Goal: Transaction & Acquisition: Download file/media

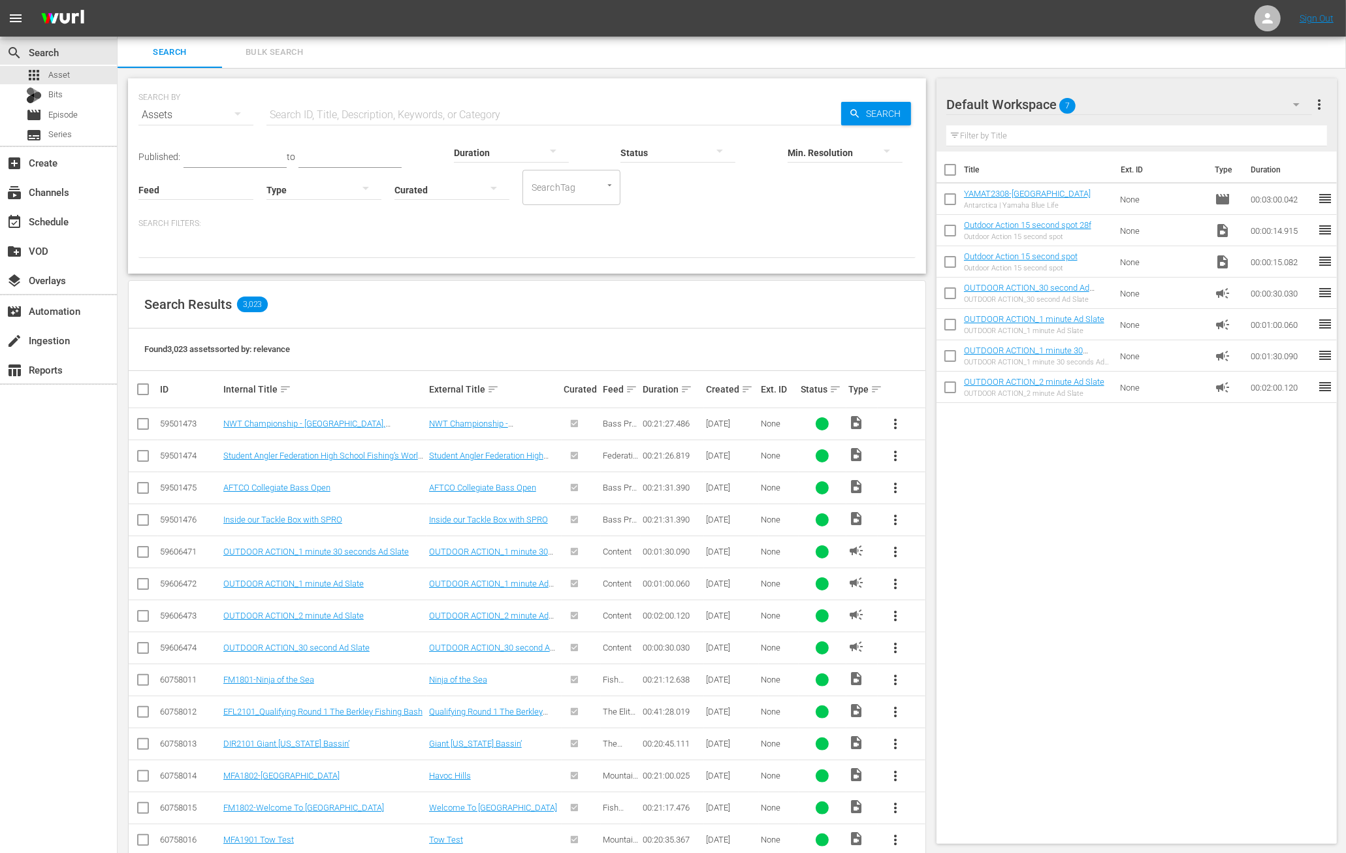
click at [309, 114] on input "text" at bounding box center [554, 114] width 575 height 31
click at [63, 119] on span "Episode" at bounding box center [62, 114] width 29 height 13
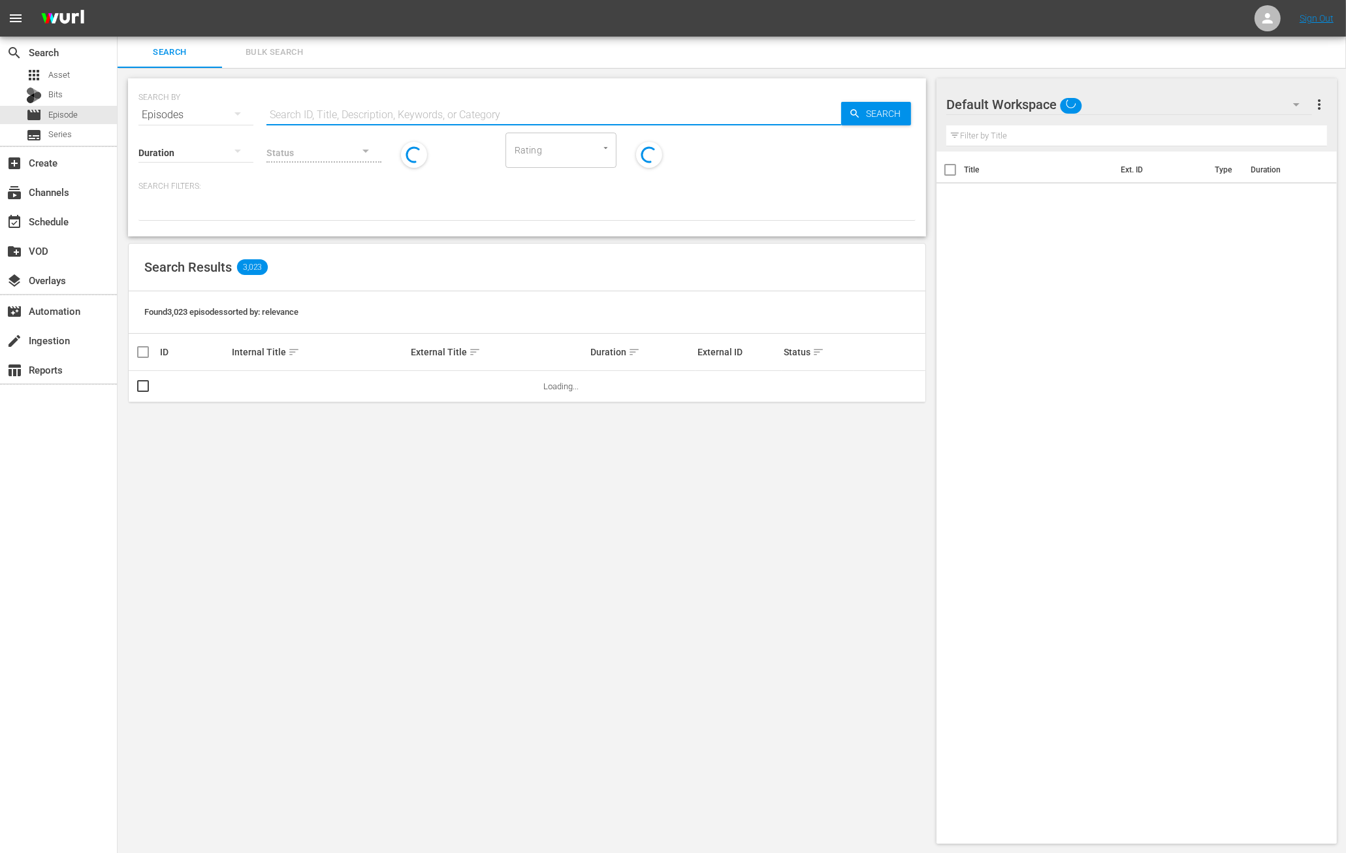
click at [352, 115] on input "text" at bounding box center [554, 114] width 575 height 31
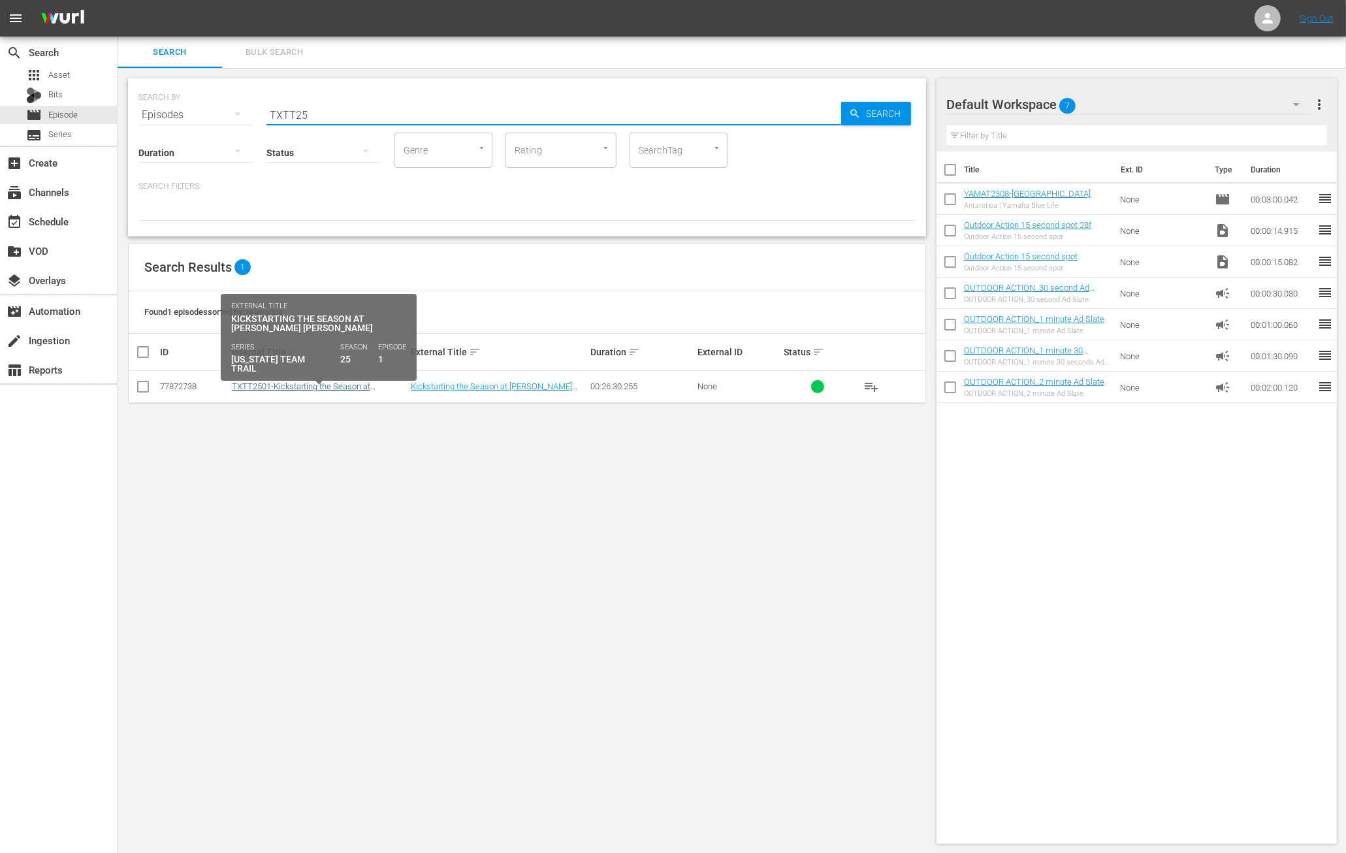
type input "TXTT25"
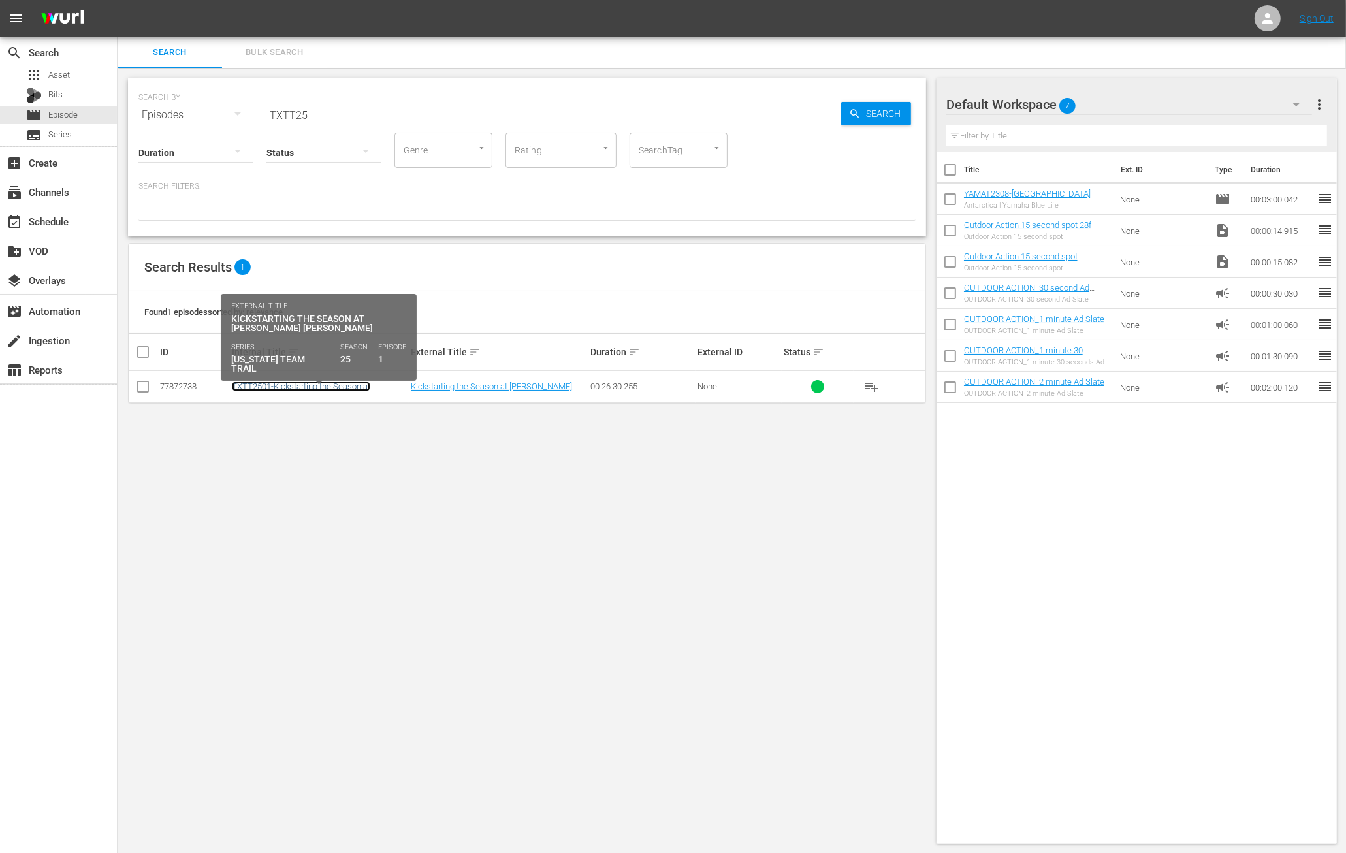
click at [272, 389] on link "TXTT2501-Kickstarting the Season at [PERSON_NAME] [PERSON_NAME]" at bounding box center [301, 392] width 138 height 20
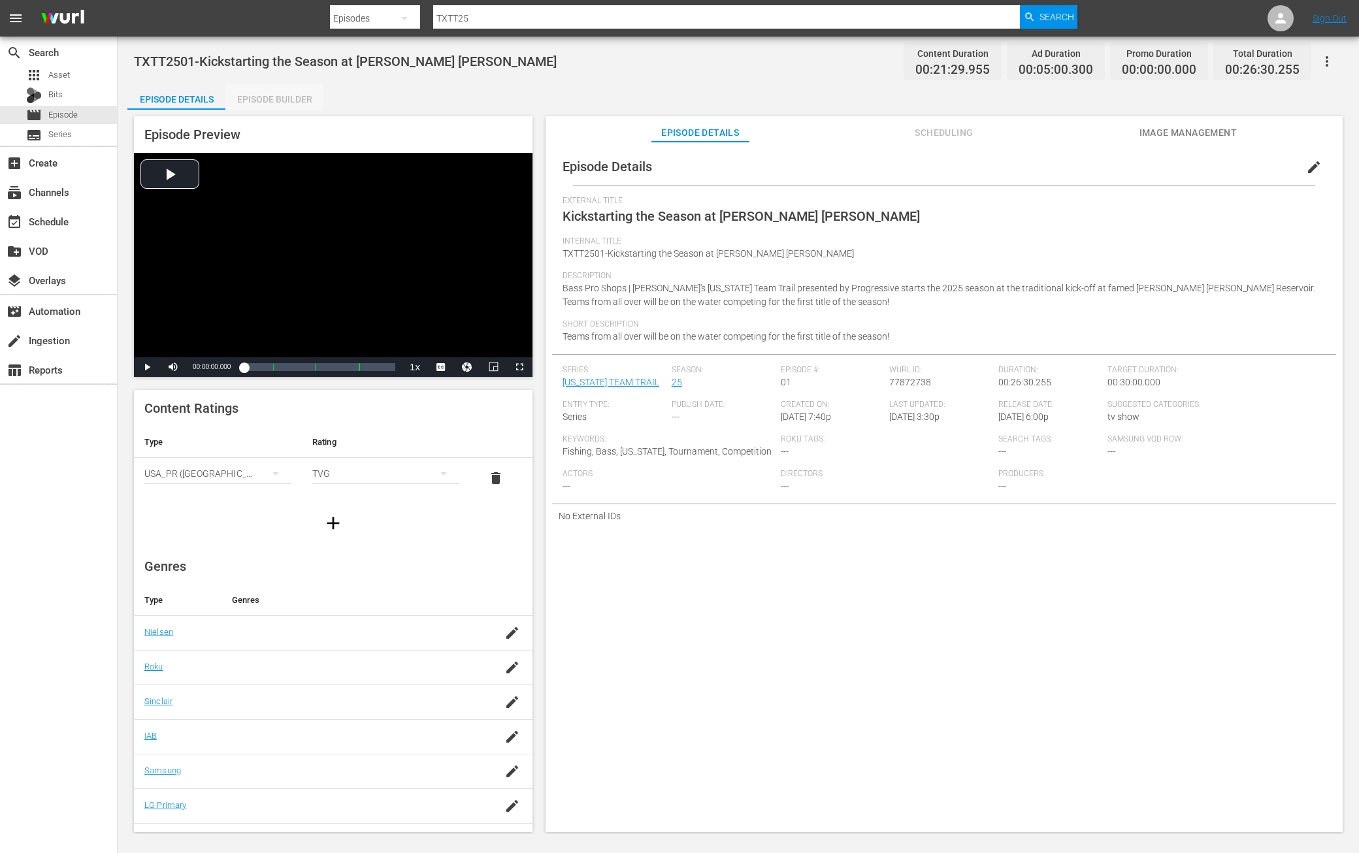
click at [287, 92] on div "Episode Builder" at bounding box center [274, 99] width 98 height 31
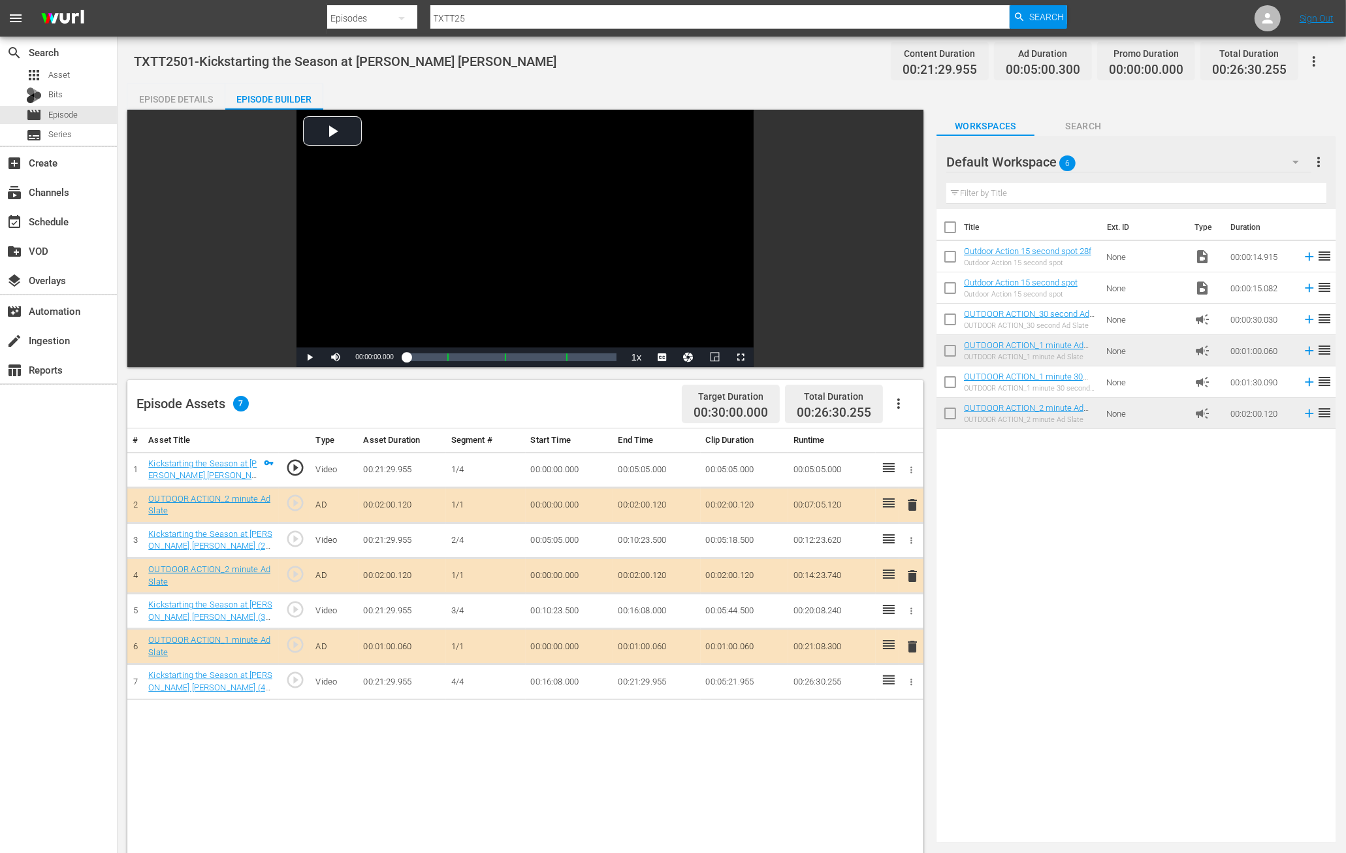
click at [177, 99] on div "Episode Details" at bounding box center [176, 99] width 98 height 31
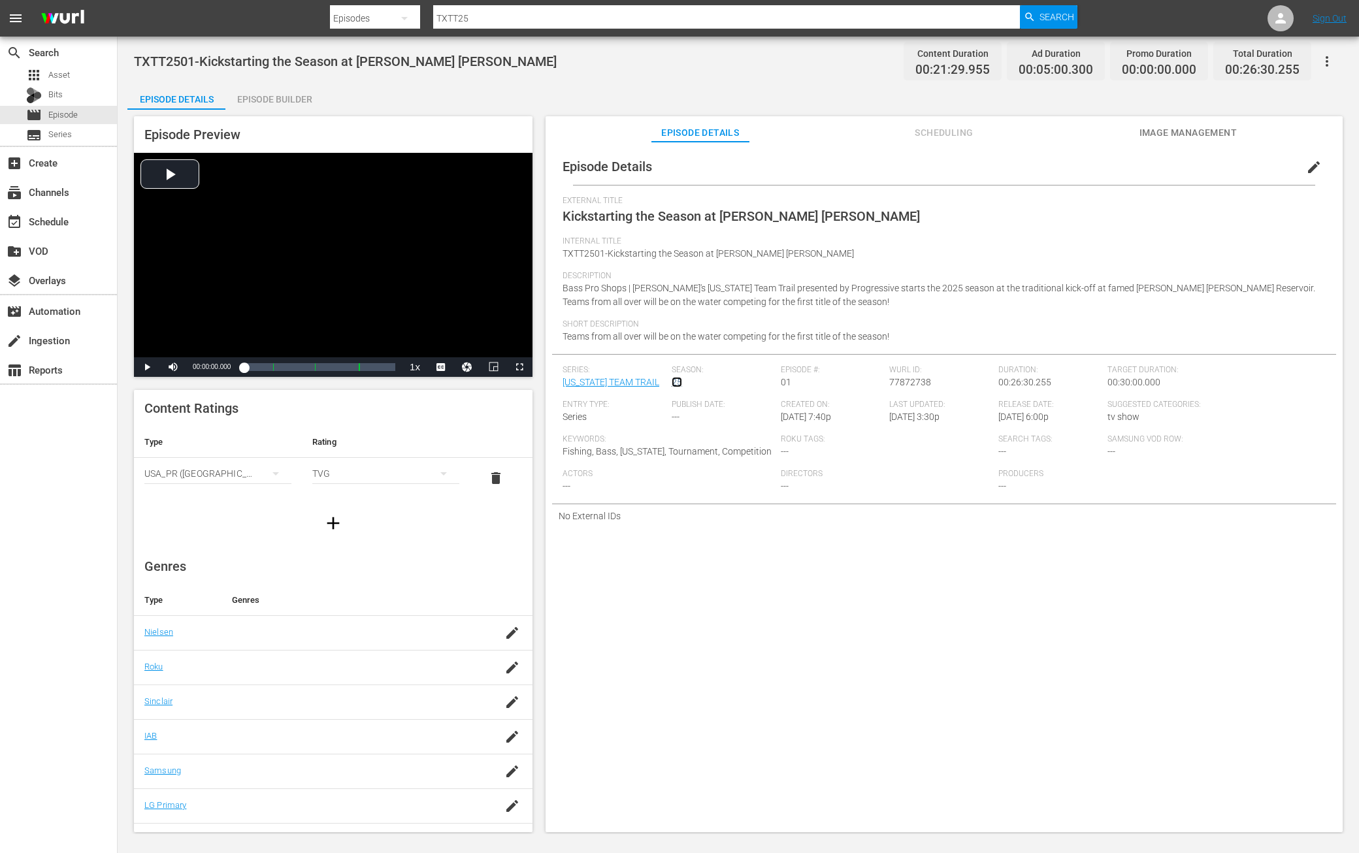
click at [677, 382] on link "25" at bounding box center [677, 382] width 10 height 10
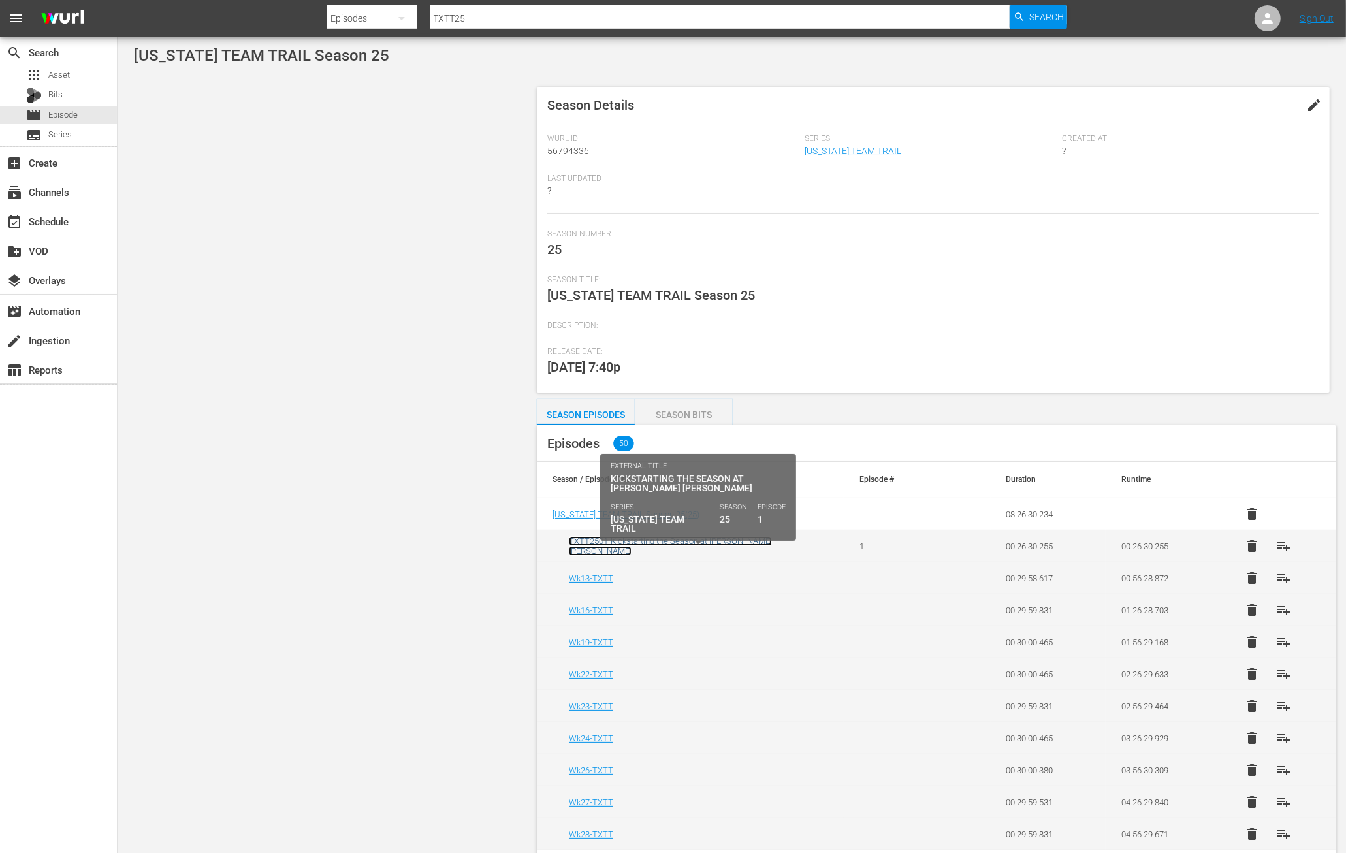
click at [621, 545] on link "TXTT2501-Kickstarting the Season at [PERSON_NAME] [PERSON_NAME]" at bounding box center [670, 546] width 203 height 20
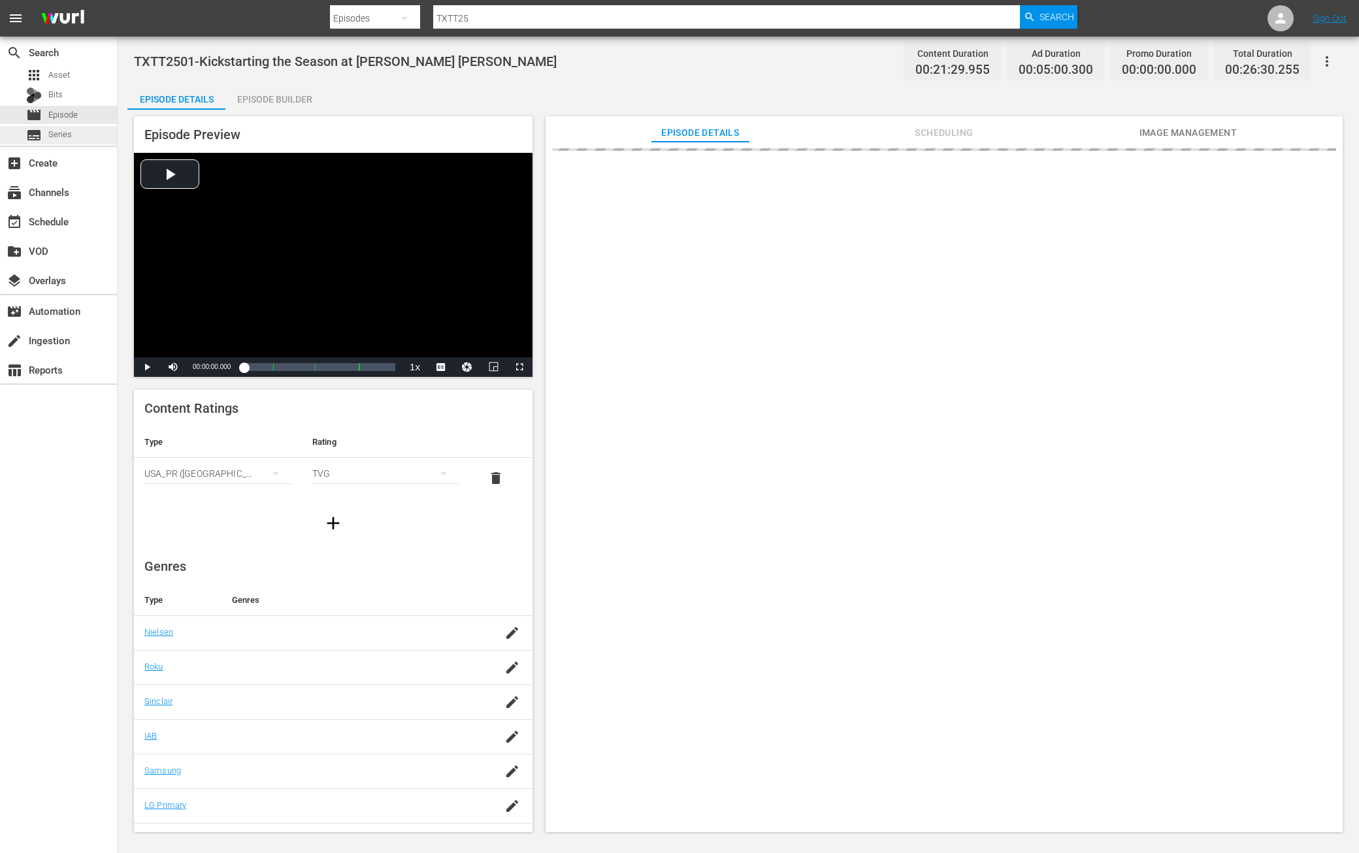
click at [56, 136] on span "Series" at bounding box center [60, 134] width 24 height 13
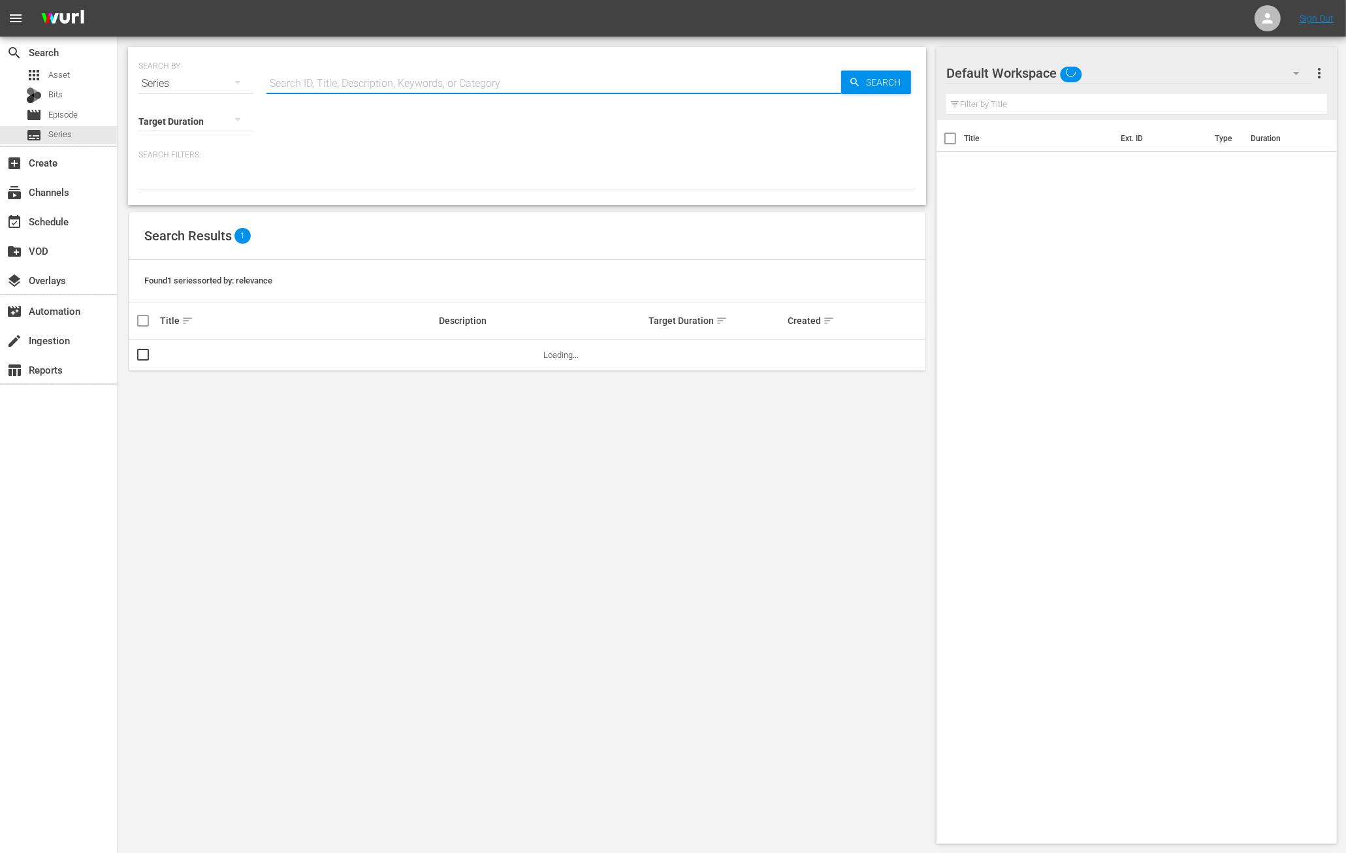
click at [297, 80] on input "text" at bounding box center [554, 83] width 575 height 31
type input "[US_STATE] Team Trail"
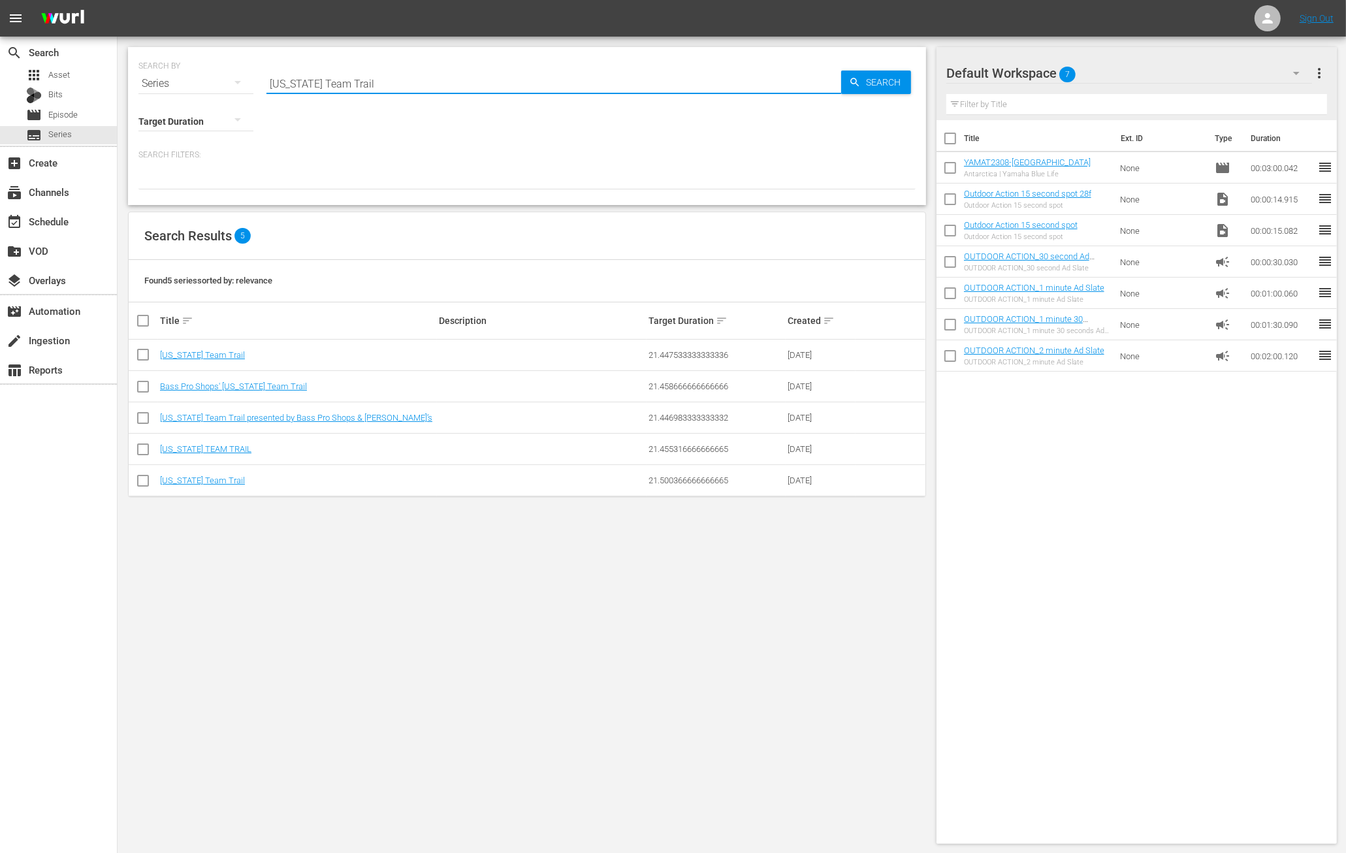
click at [302, 232] on div "Search Results 5" at bounding box center [527, 236] width 797 height 48
click at [218, 449] on link "[US_STATE] TEAM TRAIL" at bounding box center [205, 449] width 91 height 10
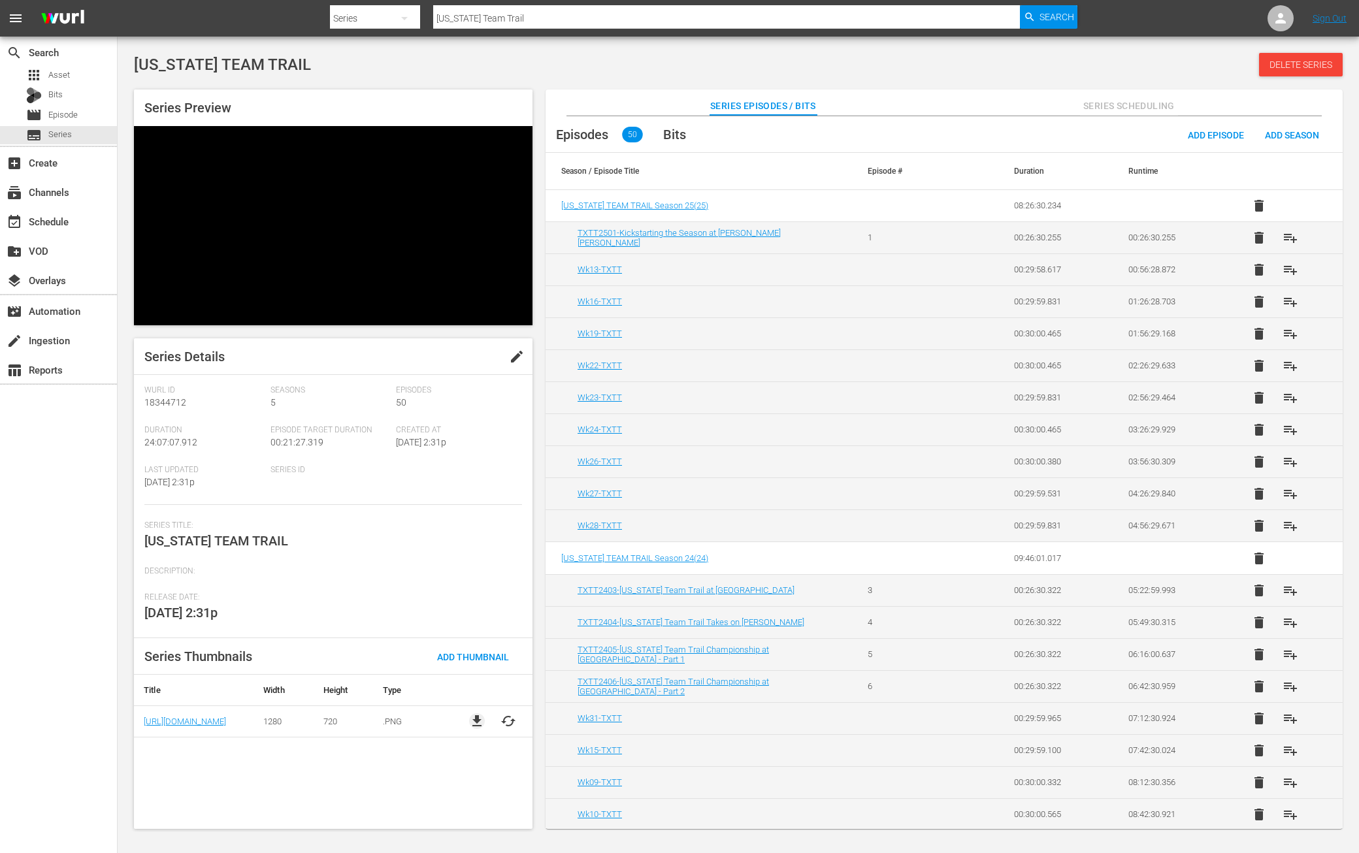
click at [470, 713] on span "file_download" at bounding box center [477, 721] width 16 height 16
